Goal: Communication & Community: Connect with others

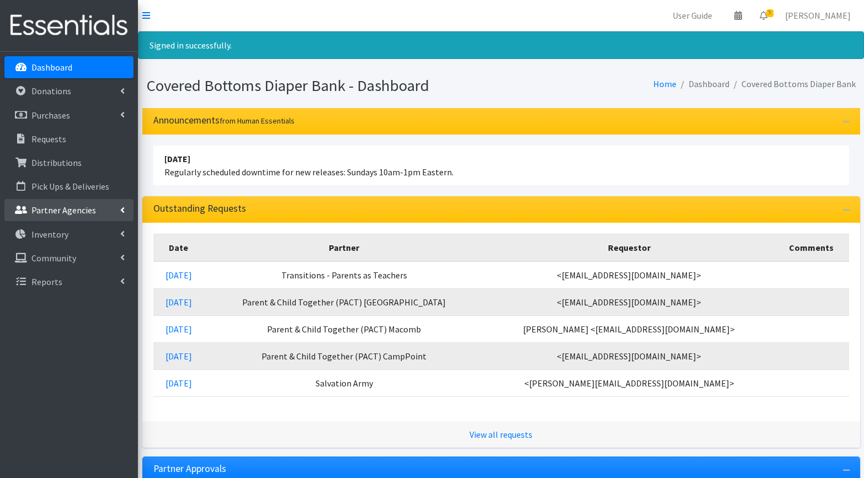
click at [52, 208] on p "Partner Agencies" at bounding box center [63, 210] width 65 height 11
click at [28, 232] on link "All Partners" at bounding box center [68, 234] width 129 height 22
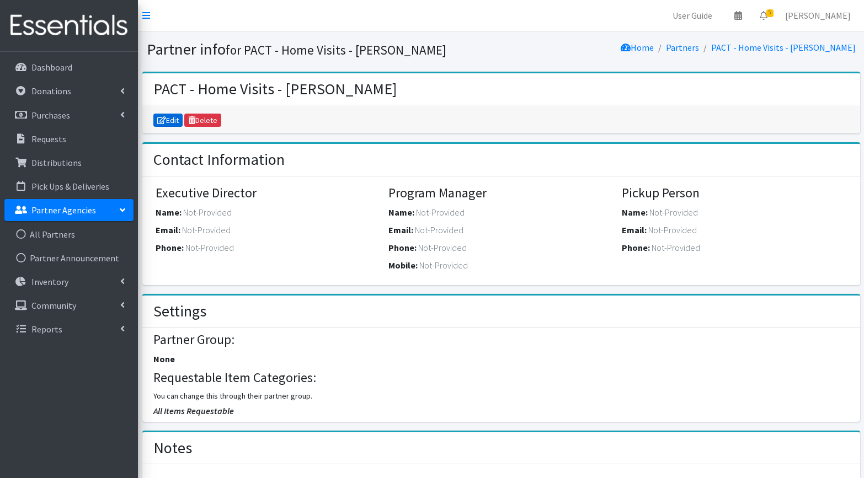
click at [167, 122] on link "Edit" at bounding box center [168, 120] width 30 height 13
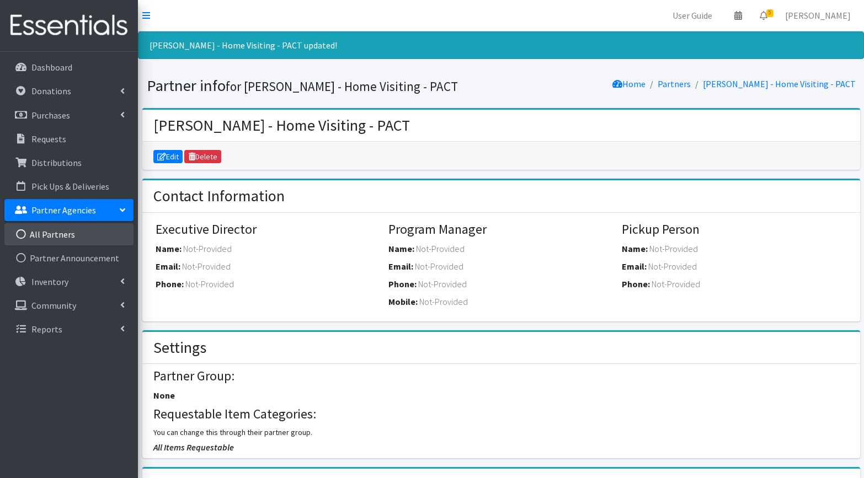
click at [56, 229] on link "All Partners" at bounding box center [68, 234] width 129 height 22
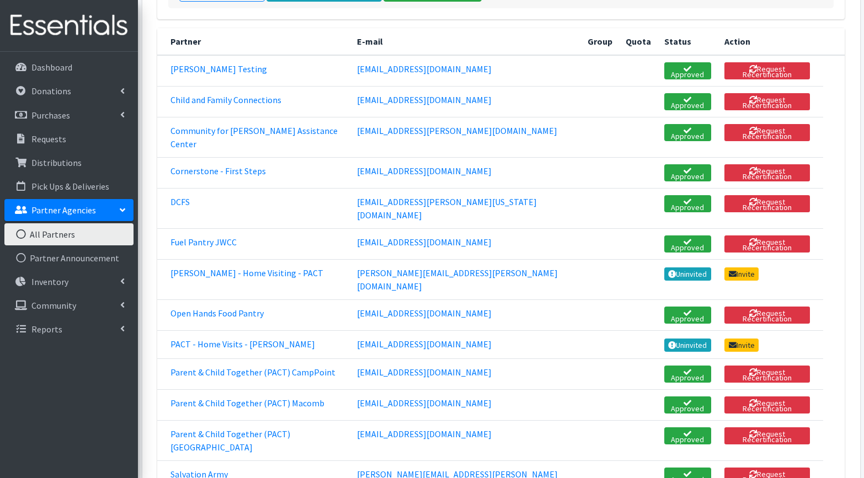
scroll to position [185, 0]
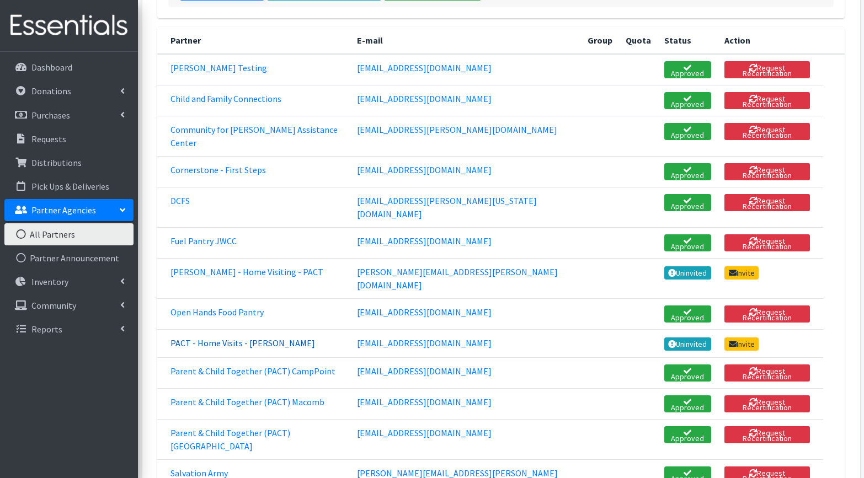
click at [217, 338] on link "PACT - Home Visits - S.Hill" at bounding box center [242, 343] width 145 height 11
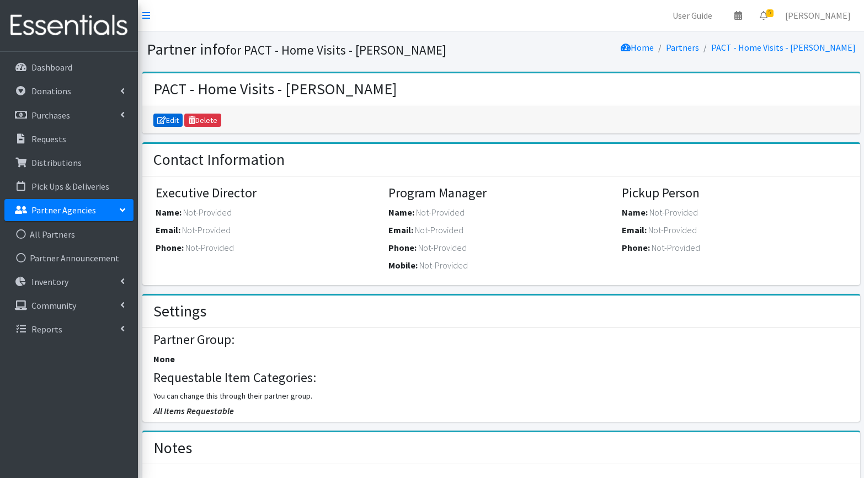
click at [171, 121] on link "Edit" at bounding box center [168, 120] width 30 height 13
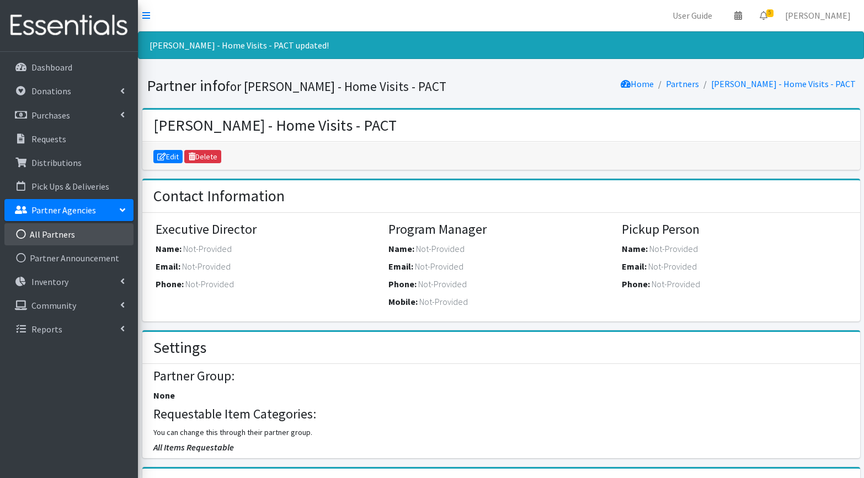
click at [56, 233] on link "All Partners" at bounding box center [68, 234] width 129 height 22
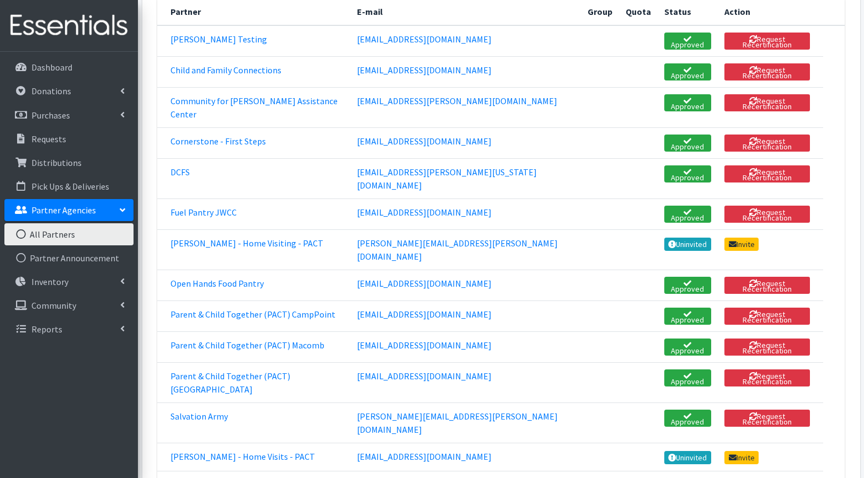
scroll to position [241, 0]
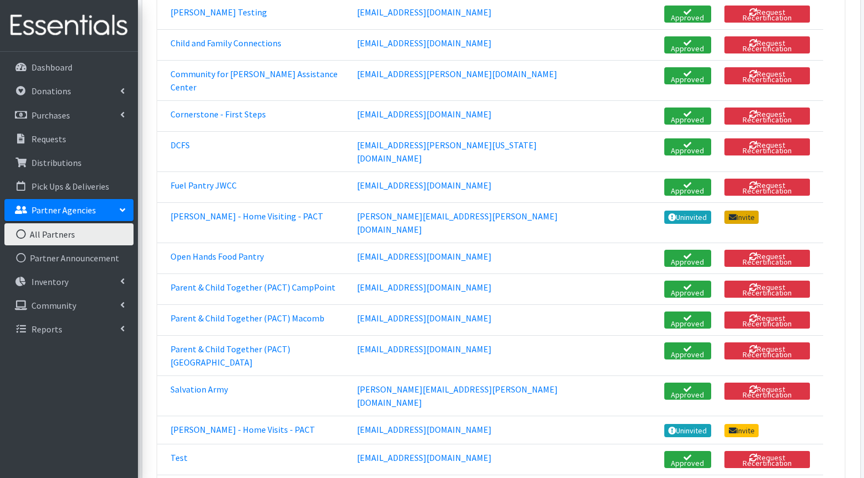
click at [724, 211] on link "Invite" at bounding box center [741, 217] width 34 height 13
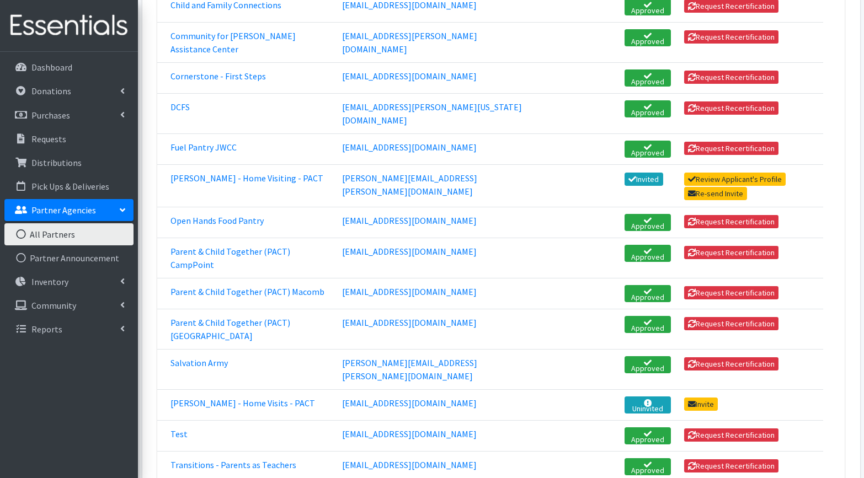
scroll to position [317, 0]
